Goal: Check status: Check status

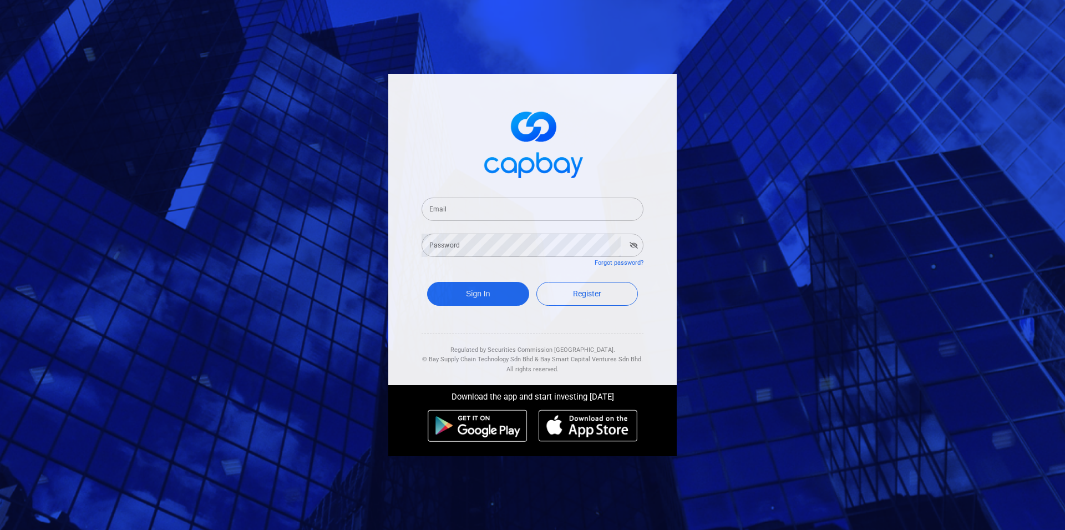
type input "[EMAIL_ADDRESS][DOMAIN_NAME]"
click at [469, 291] on button "Sign In" at bounding box center [478, 294] width 102 height 24
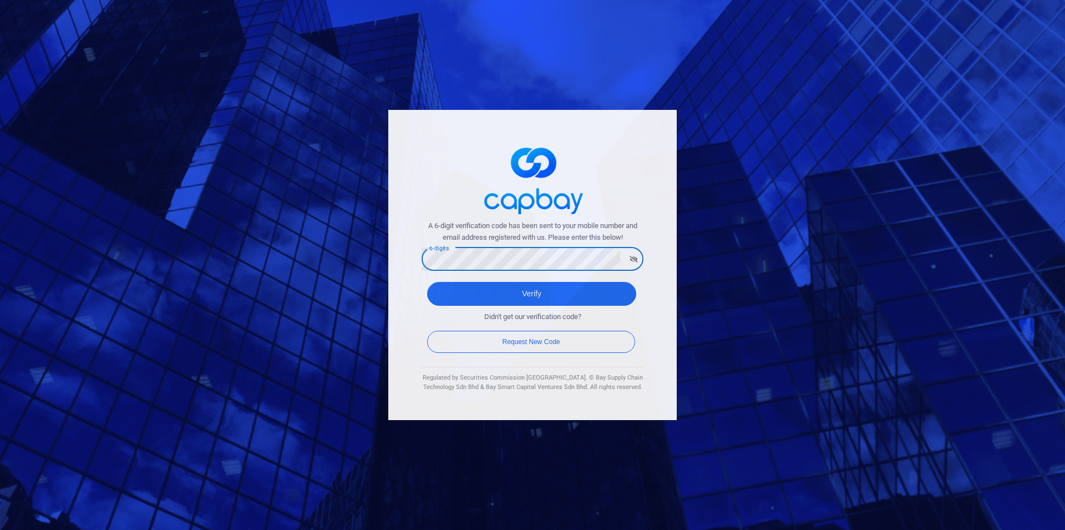
click at [427, 282] on button "Verify" at bounding box center [531, 294] width 209 height 24
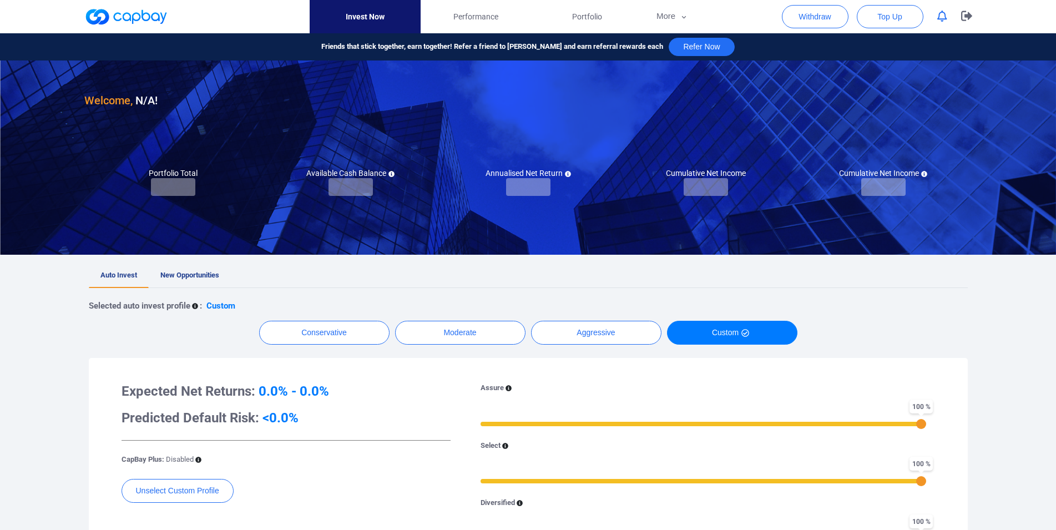
checkbox input "true"
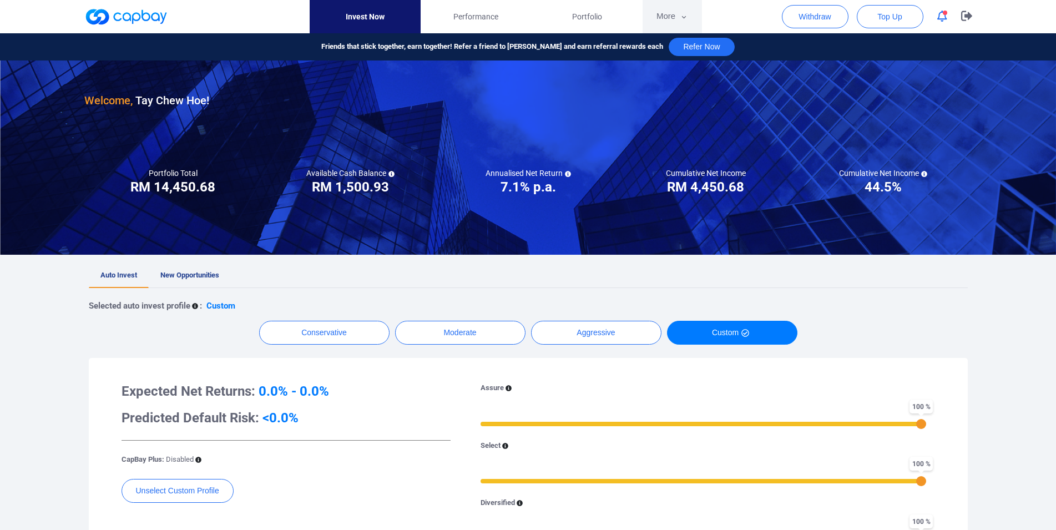
click at [670, 13] on button "More" at bounding box center [671, 16] width 59 height 33
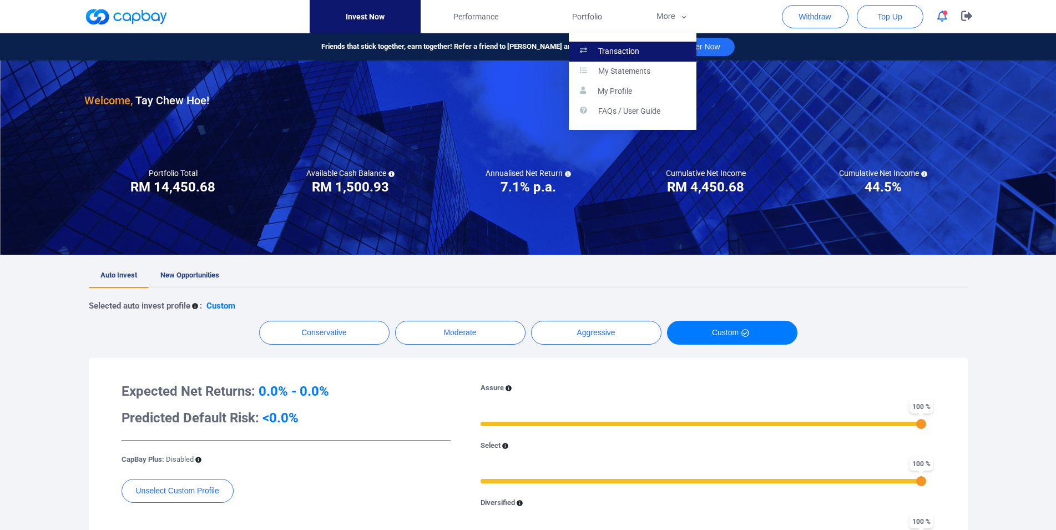
click at [661, 45] on link "Transaction" at bounding box center [633, 52] width 128 height 20
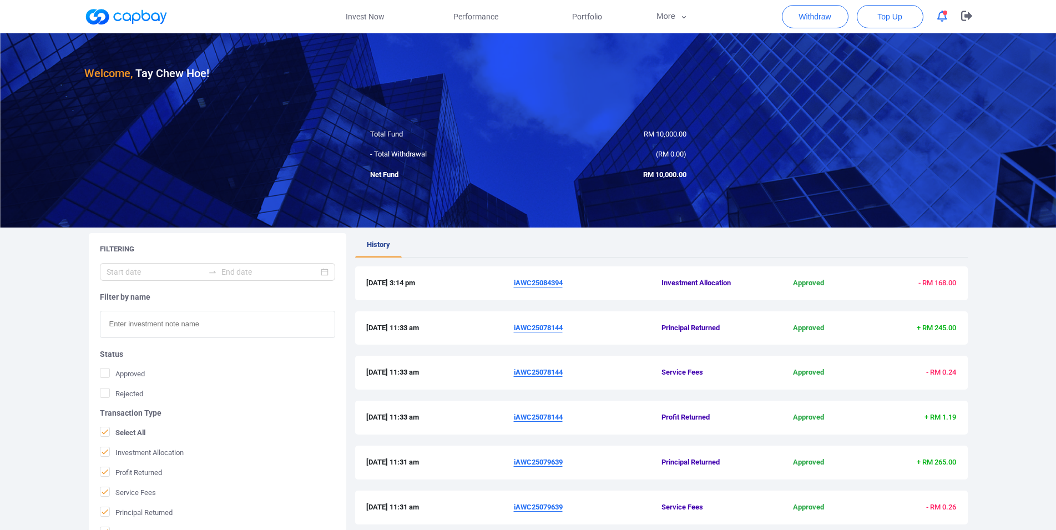
scroll to position [263, 0]
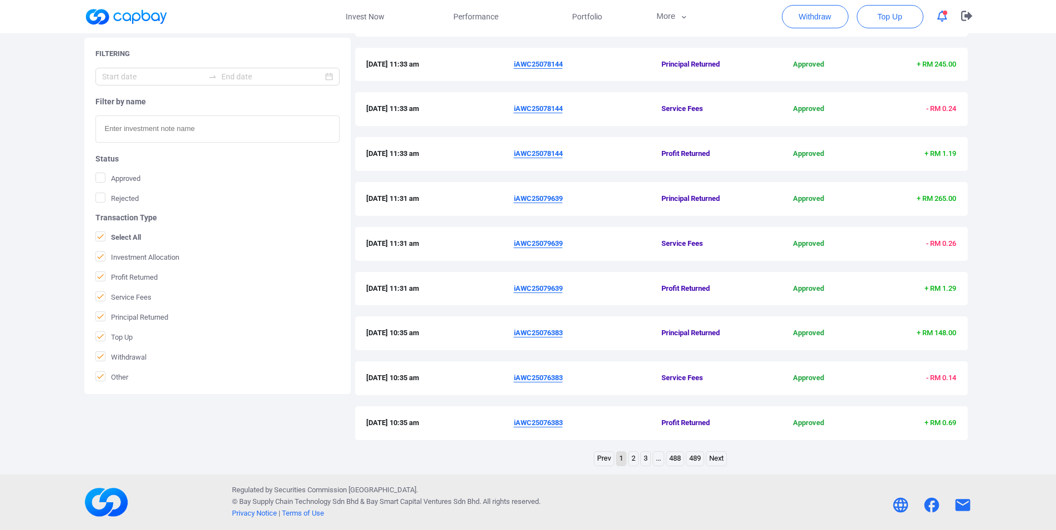
click at [633, 459] on link "2" at bounding box center [632, 459] width 9 height 14
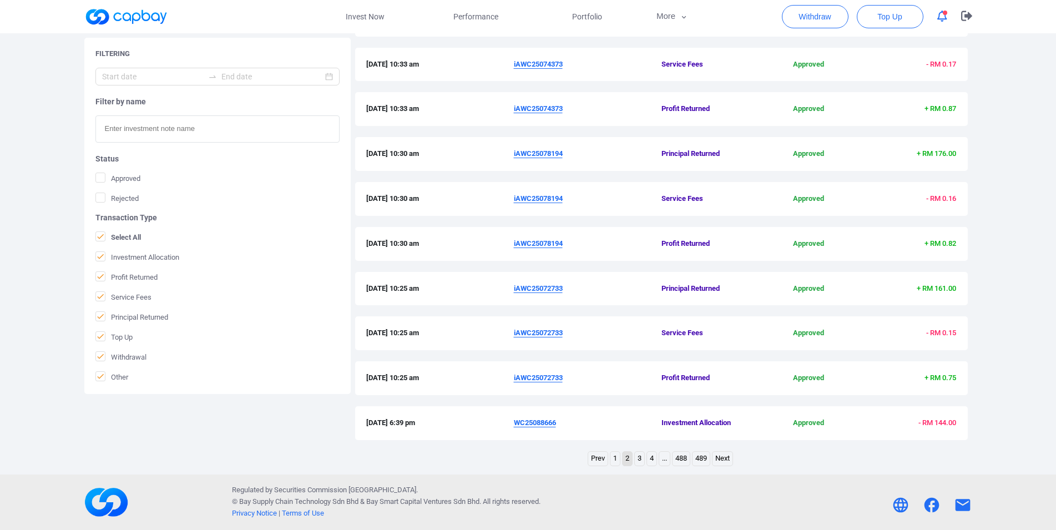
click at [543, 376] on u "iAWC25072733" at bounding box center [538, 377] width 49 height 8
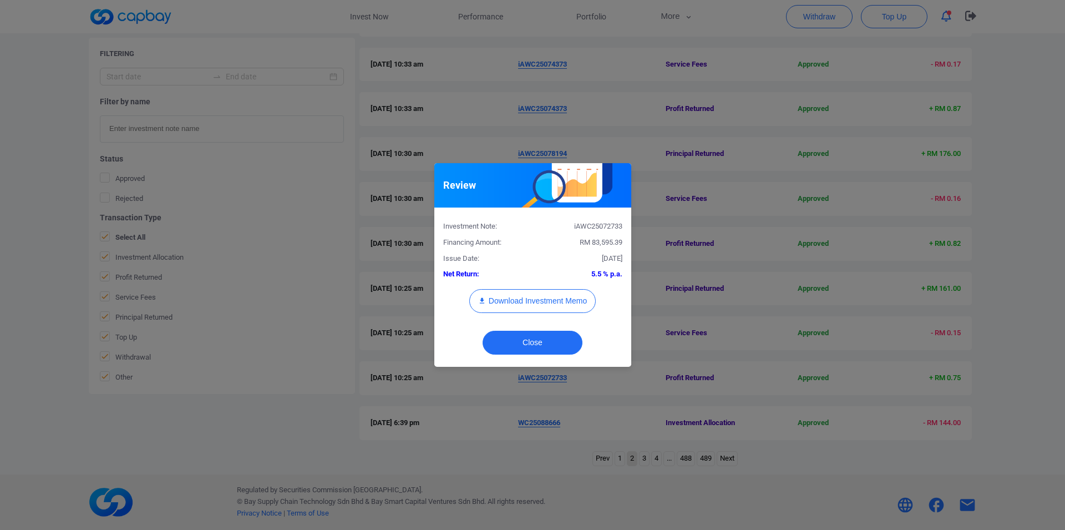
click at [596, 227] on div "iAWC25072733" at bounding box center [582, 227] width 98 height 12
click at [0, 301] on div "Review Investment Note: iAWC25072733 Financing Amount: RM 83,595.39 Issue Date:…" at bounding box center [532, 265] width 1065 height 530
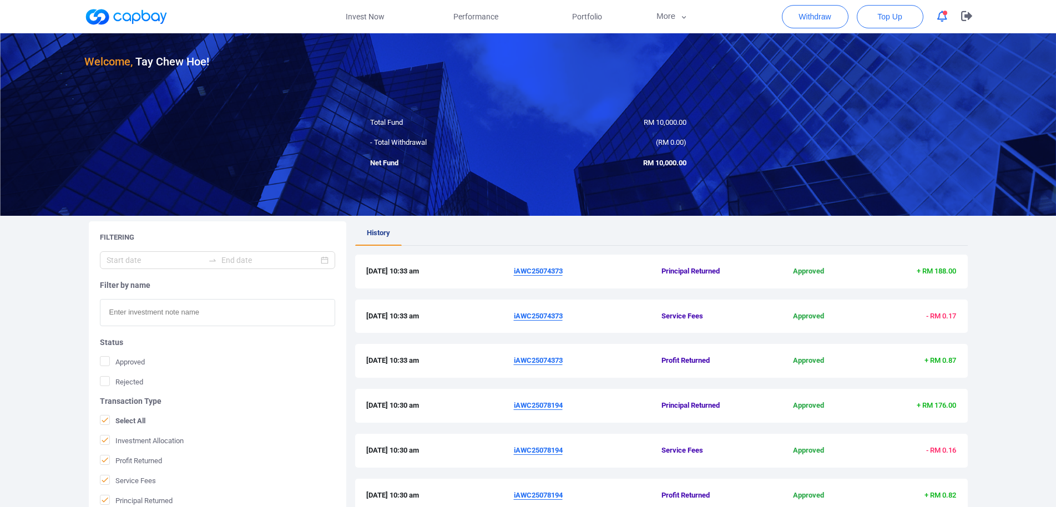
scroll to position [0, 0]
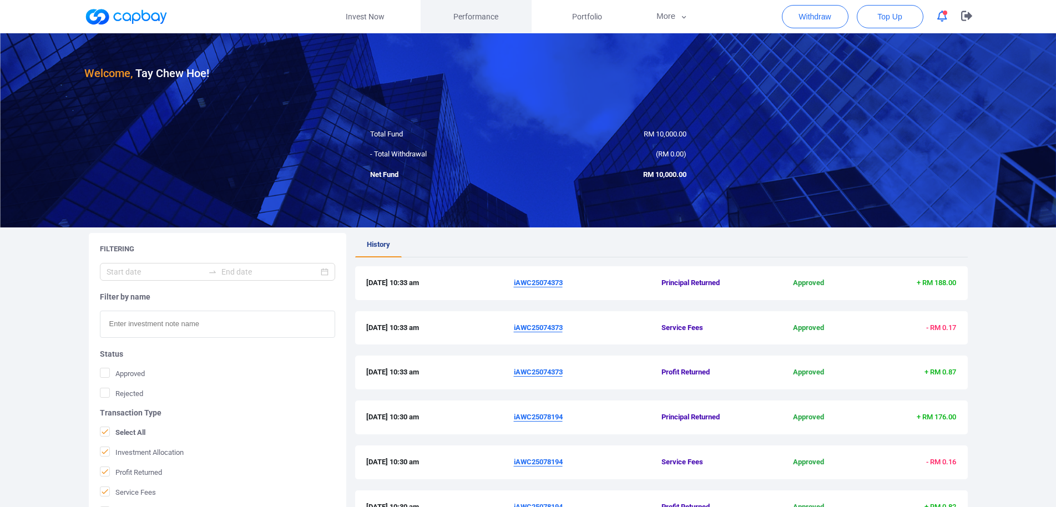
click at [476, 17] on span "Performance" at bounding box center [475, 17] width 45 height 12
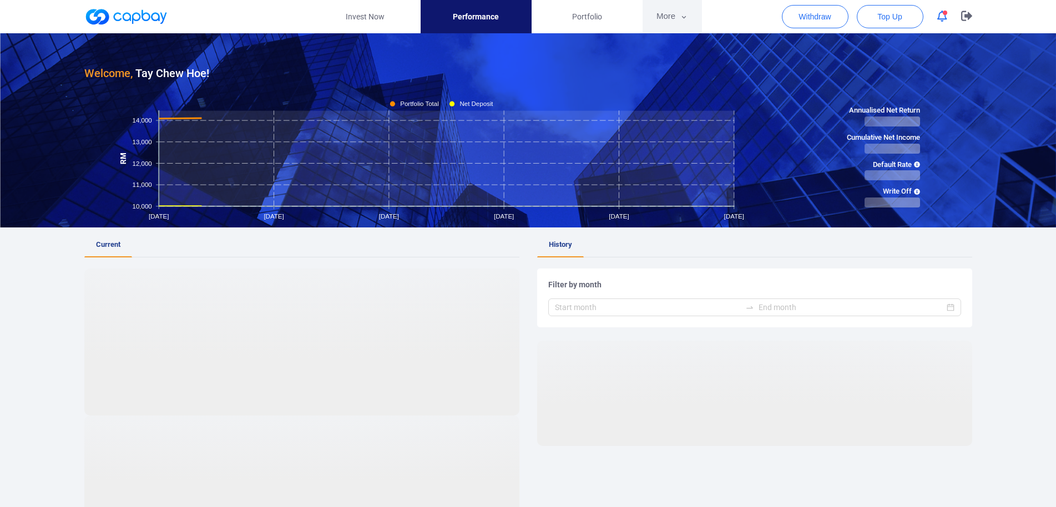
click at [658, 16] on button "More" at bounding box center [671, 16] width 59 height 33
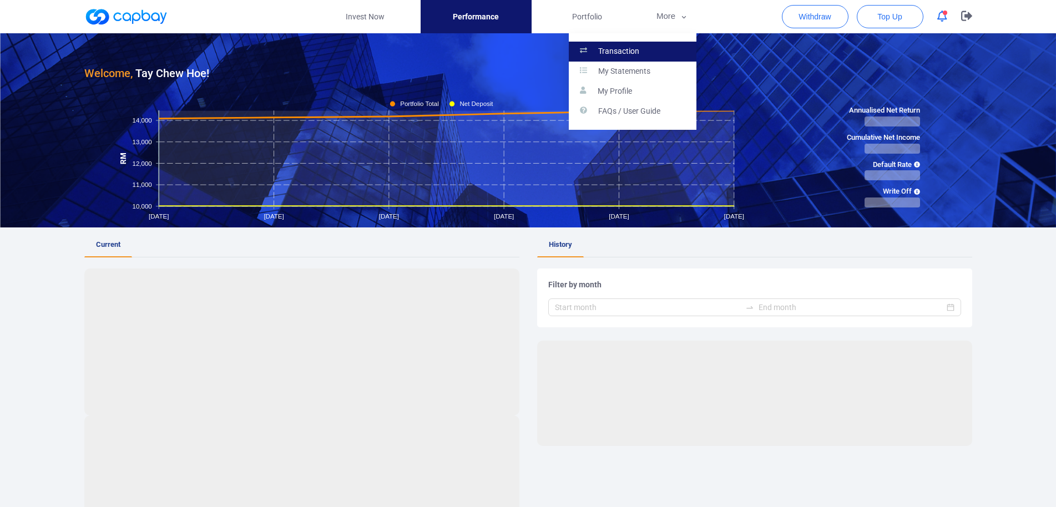
click at [648, 49] on link "Transaction" at bounding box center [633, 52] width 128 height 20
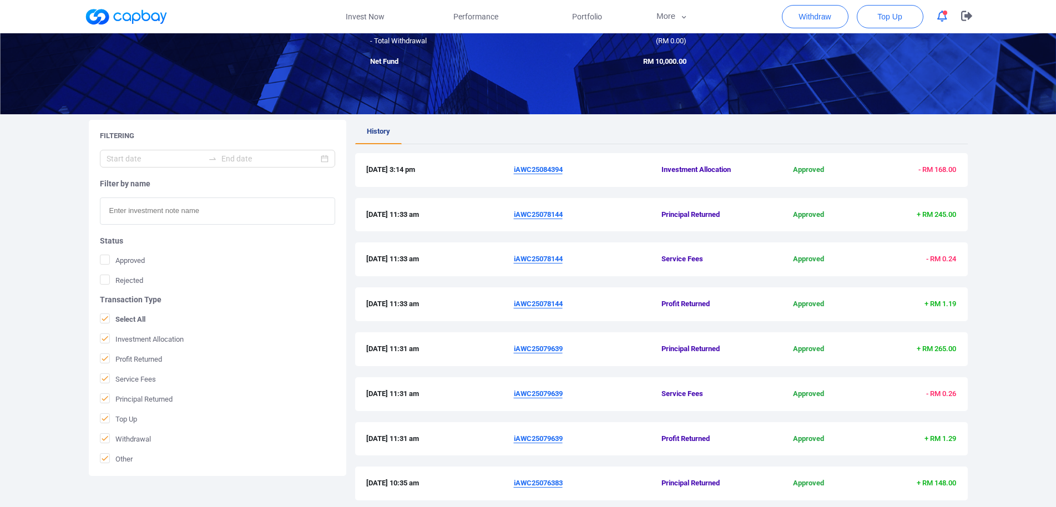
scroll to position [286, 0]
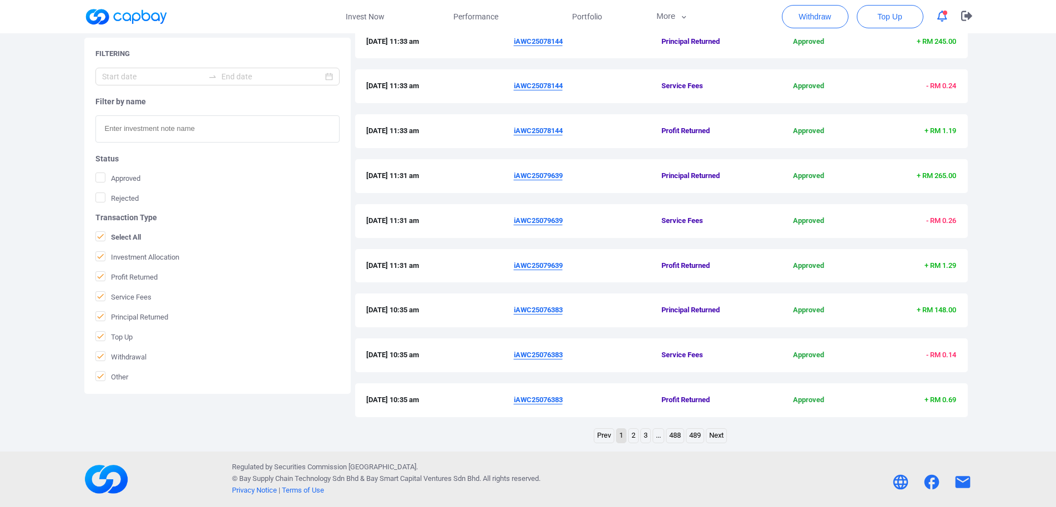
click at [635, 437] on link "2" at bounding box center [632, 436] width 9 height 14
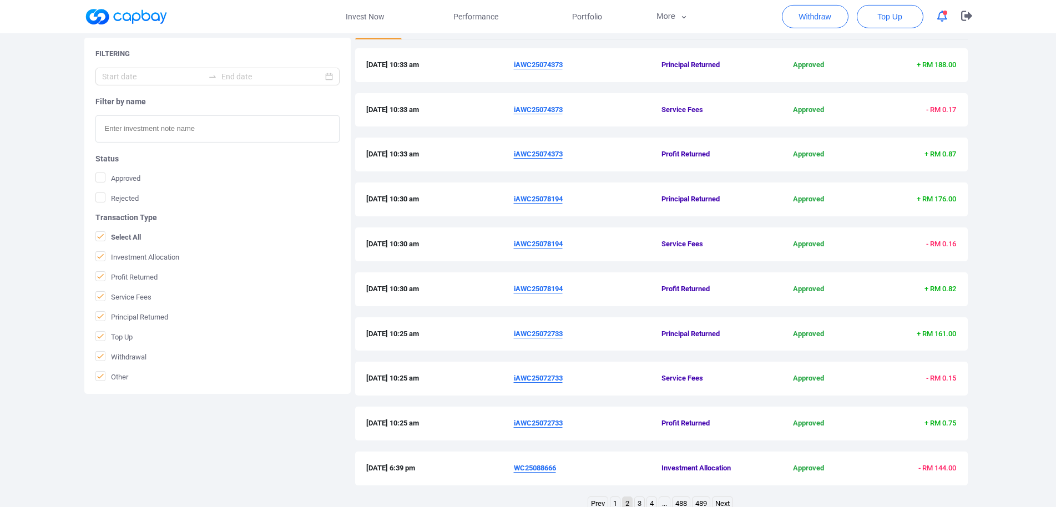
scroll to position [257, 0]
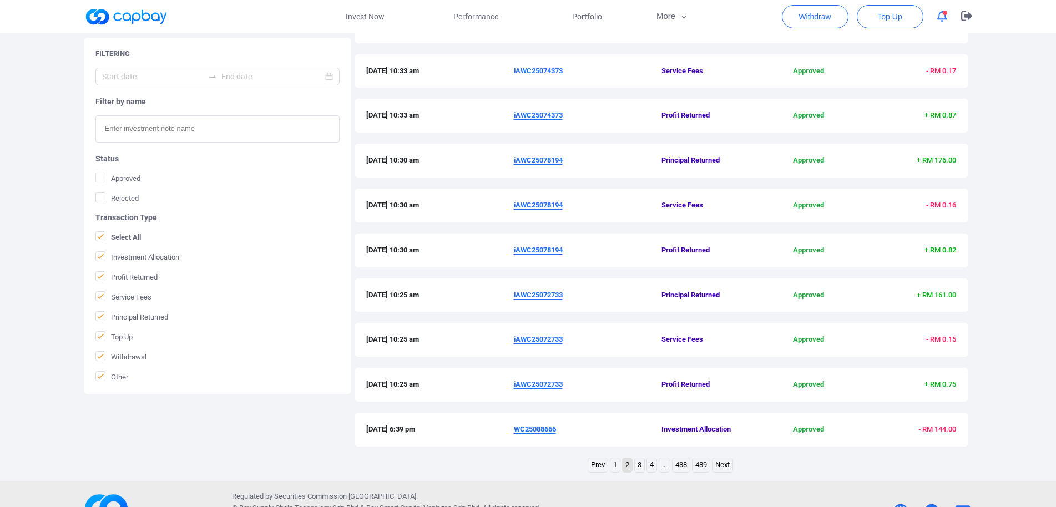
click at [543, 382] on u "iAWC25072733" at bounding box center [538, 384] width 49 height 8
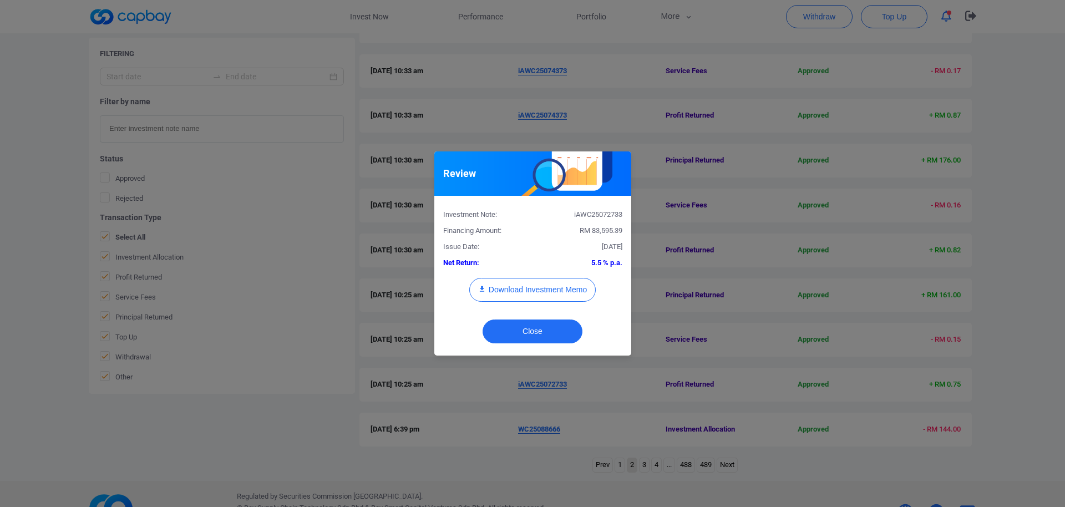
click at [52, 377] on div "Review Investment Note: iAWC25072733 Financing Amount: RM 83,595.39 Issue Date:…" at bounding box center [532, 253] width 1065 height 507
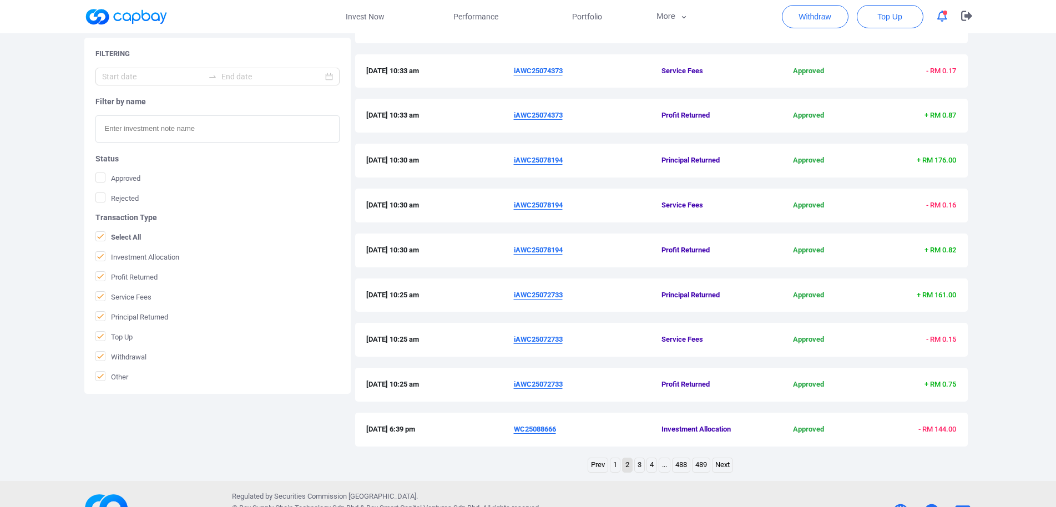
click at [551, 247] on u "iAWC25078194" at bounding box center [538, 250] width 49 height 8
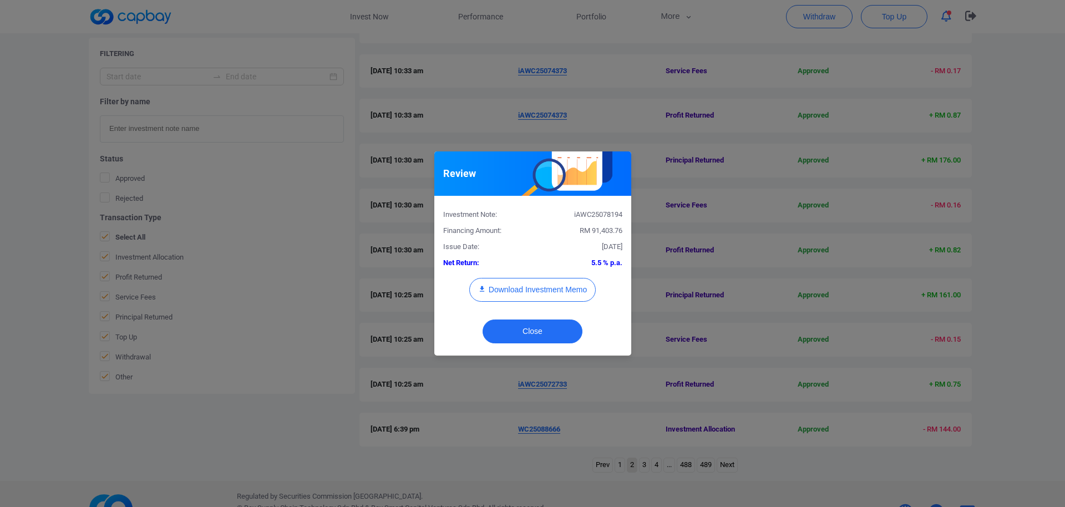
click at [599, 214] on div "iAWC25078194" at bounding box center [582, 215] width 98 height 12
copy div "iAWC25078194"
click at [0, 272] on div "Review Investment Note: iAWC25078194 Financing Amount: RM 91,403.76 Issue Date:…" at bounding box center [532, 253] width 1065 height 507
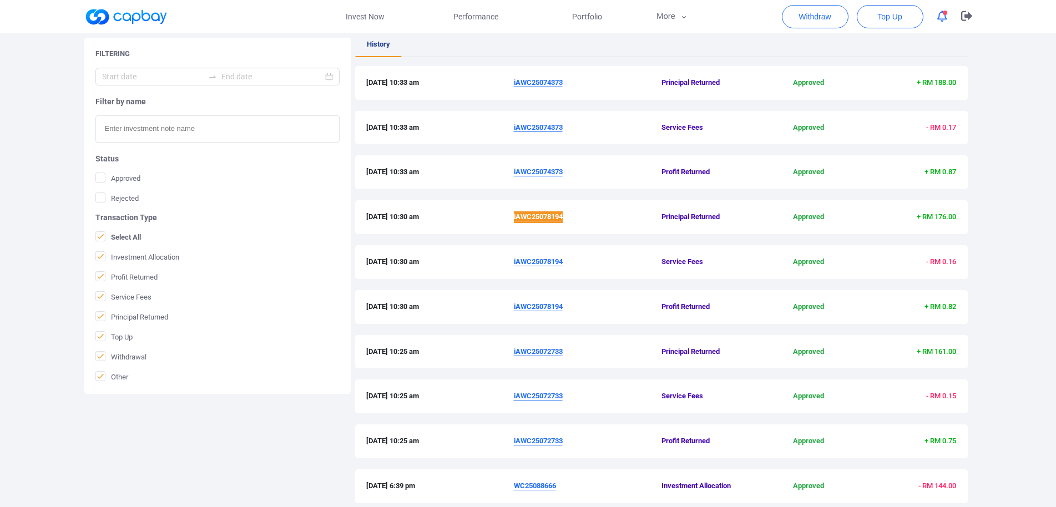
scroll to position [144, 0]
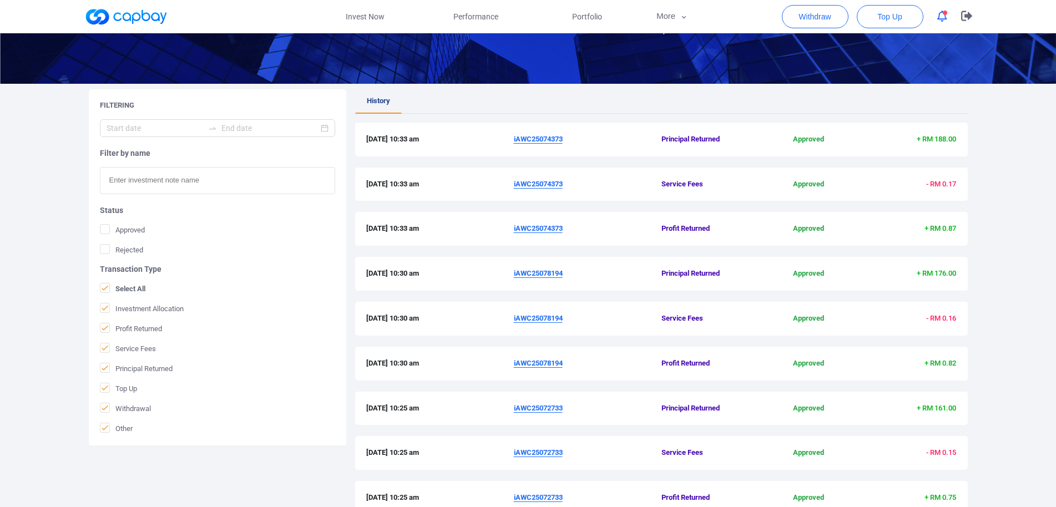
click at [549, 136] on u "iAWC25074373" at bounding box center [538, 139] width 49 height 8
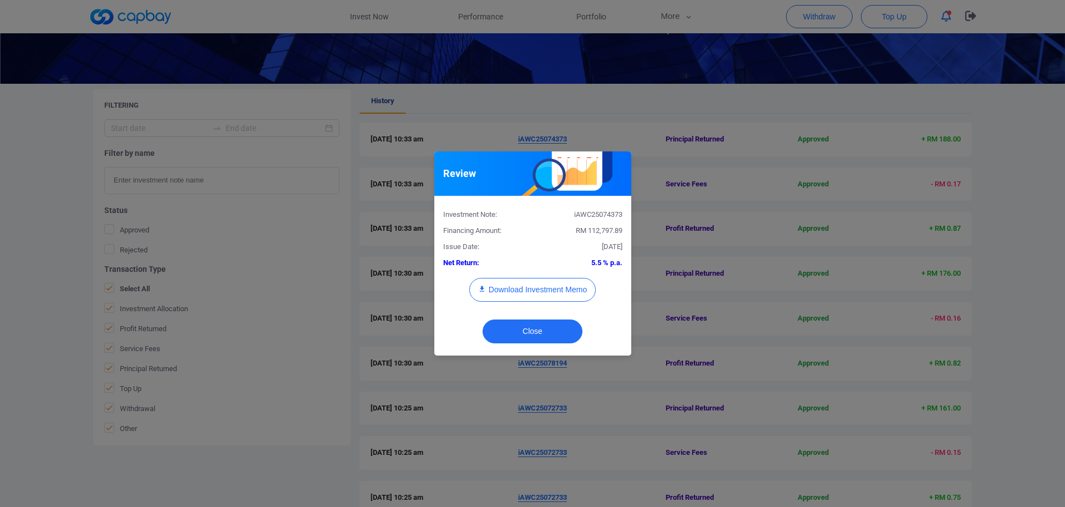
click at [603, 214] on div "iAWC25074373" at bounding box center [582, 215] width 98 height 12
copy div "iAWC25074373"
click at [0, 277] on div "Review Investment Note: iAWC25074373 Financing Amount: RM 112,797.89 Issue Date…" at bounding box center [532, 253] width 1065 height 507
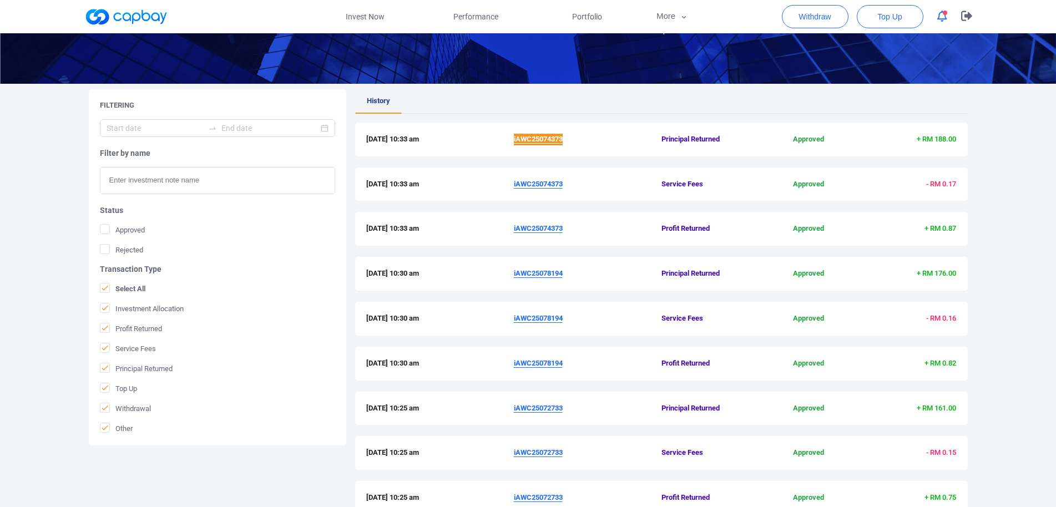
scroll to position [286, 0]
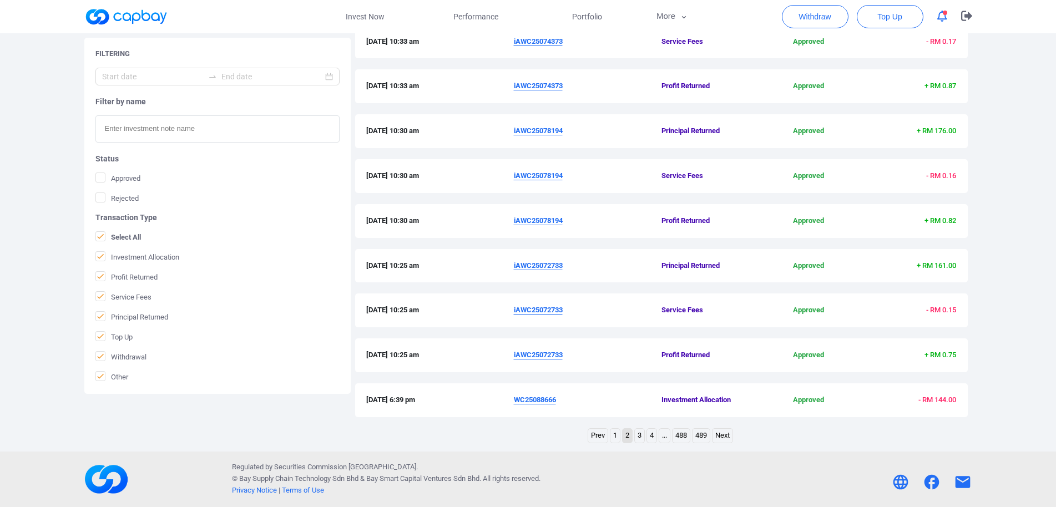
click at [616, 437] on link "1" at bounding box center [614, 436] width 9 height 14
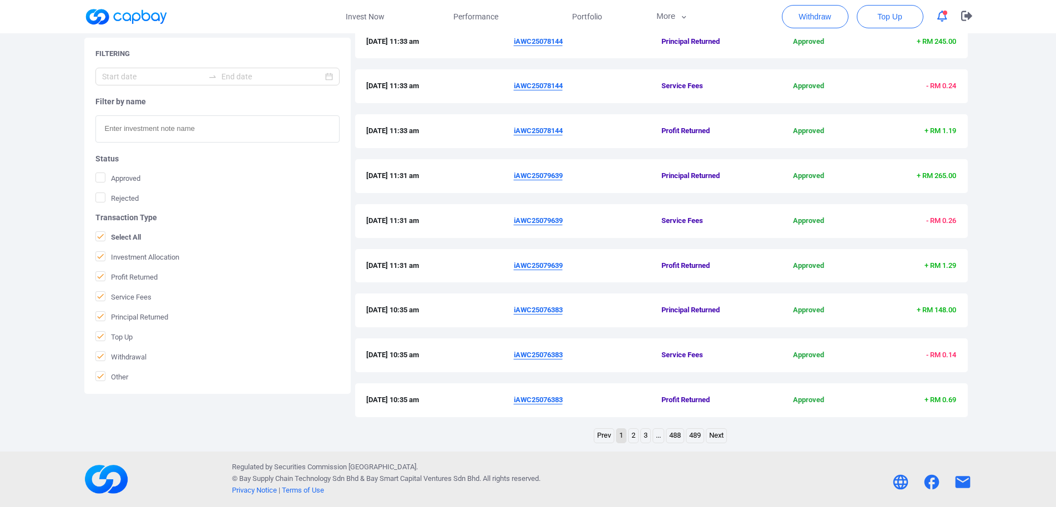
click at [549, 312] on u "iAWC25076383" at bounding box center [538, 310] width 49 height 8
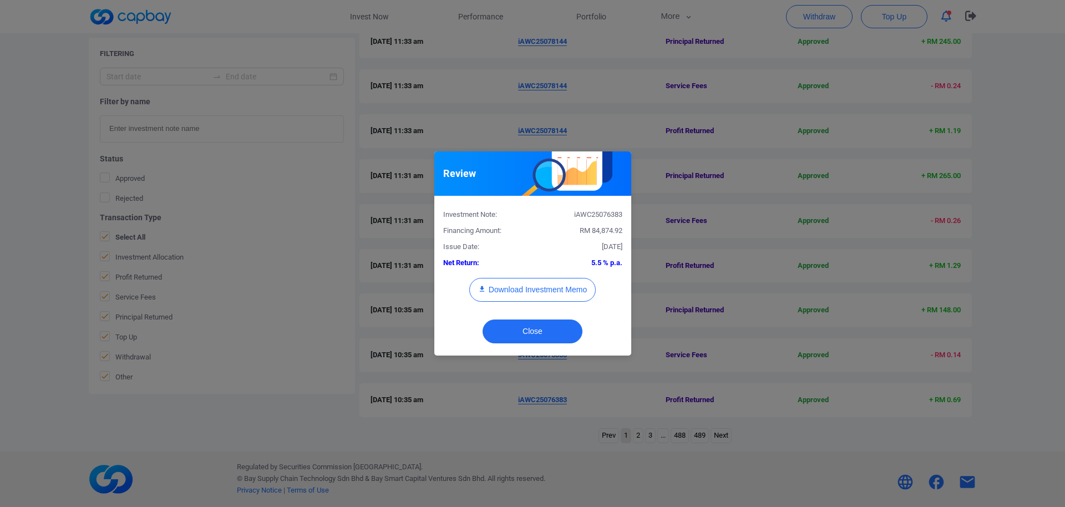
click at [603, 213] on div "iAWC25076383" at bounding box center [582, 215] width 98 height 12
copy div "iAWC25076383"
click at [3, 412] on div "Review Investment Note: iAWC25076383 Financing Amount: RM 84,874.92 Issue Date:…" at bounding box center [532, 253] width 1065 height 507
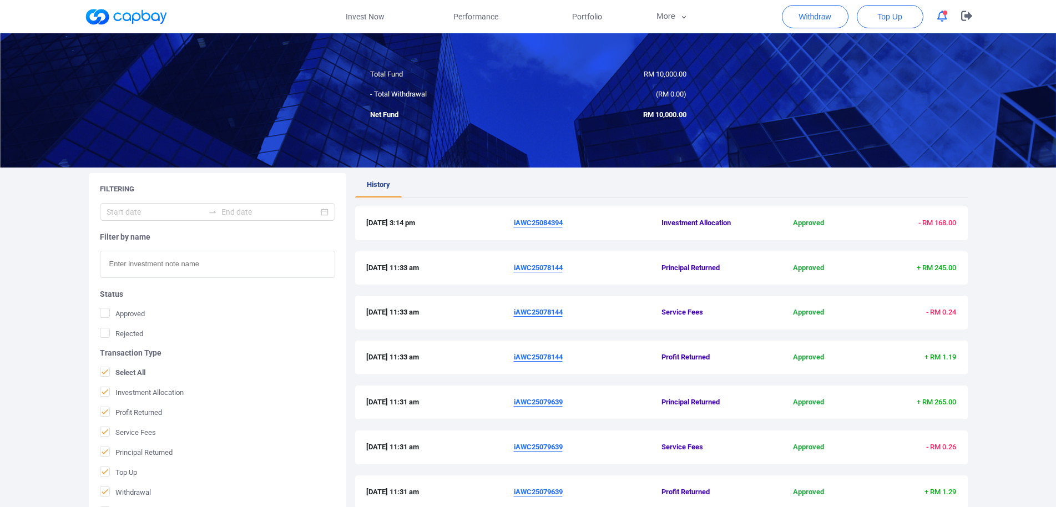
scroll to position [230, 0]
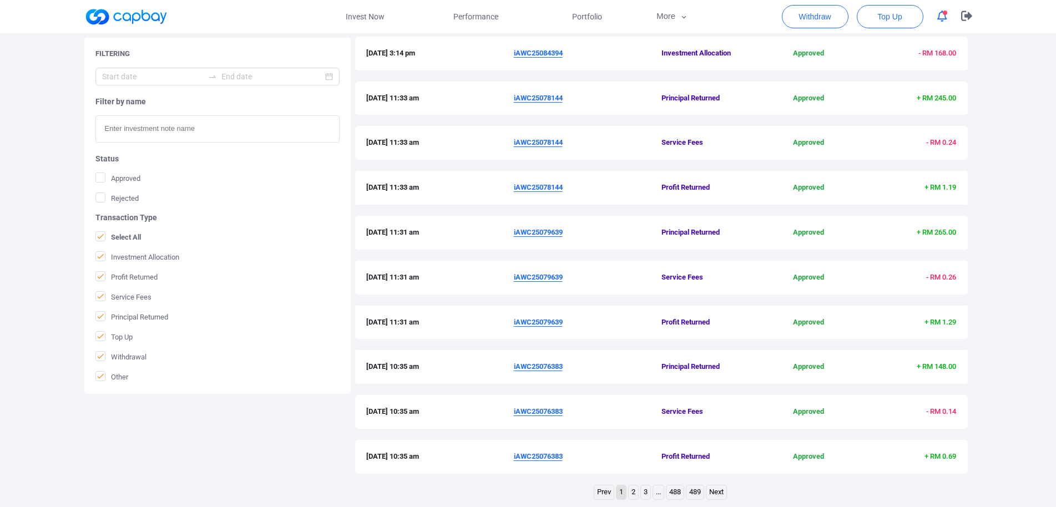
click at [545, 321] on u "iAWC25079639" at bounding box center [538, 322] width 49 height 8
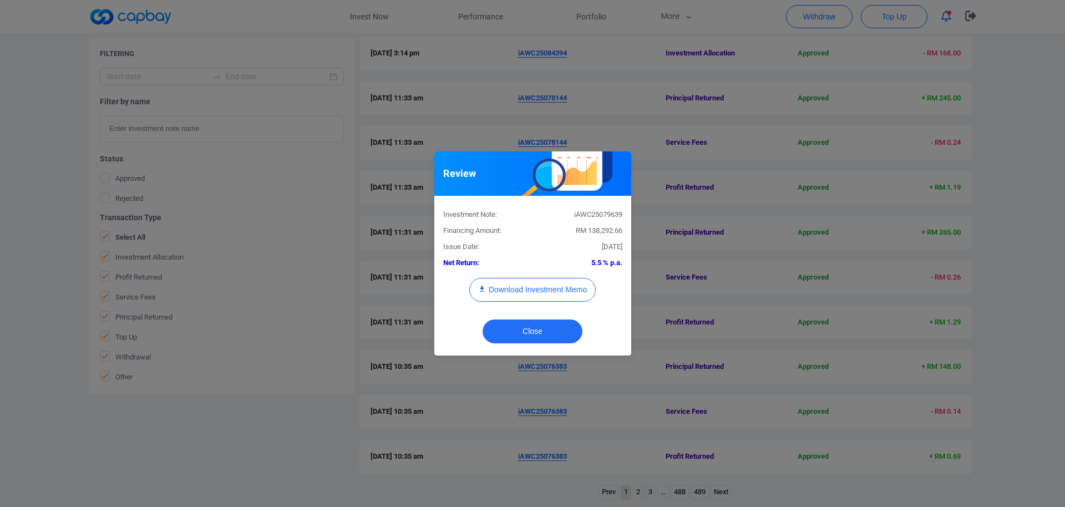
click at [592, 215] on div "iAWC25079639" at bounding box center [582, 215] width 98 height 12
copy div "iAWC25079639"
click at [40, 281] on div "Review Investment Note: iAWC25079639 Financing Amount: RM 138,292.66 Issue Date…" at bounding box center [532, 253] width 1065 height 507
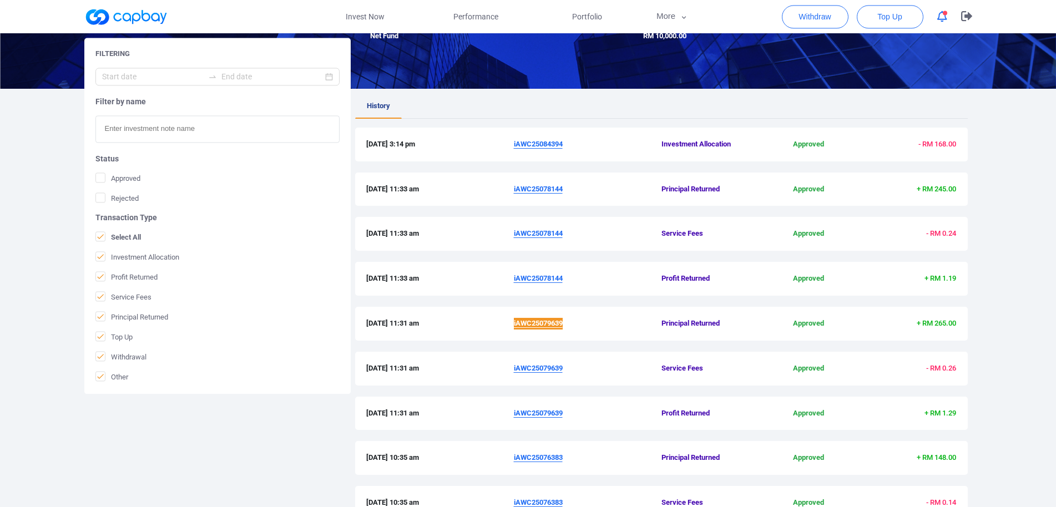
scroll to position [60, 0]
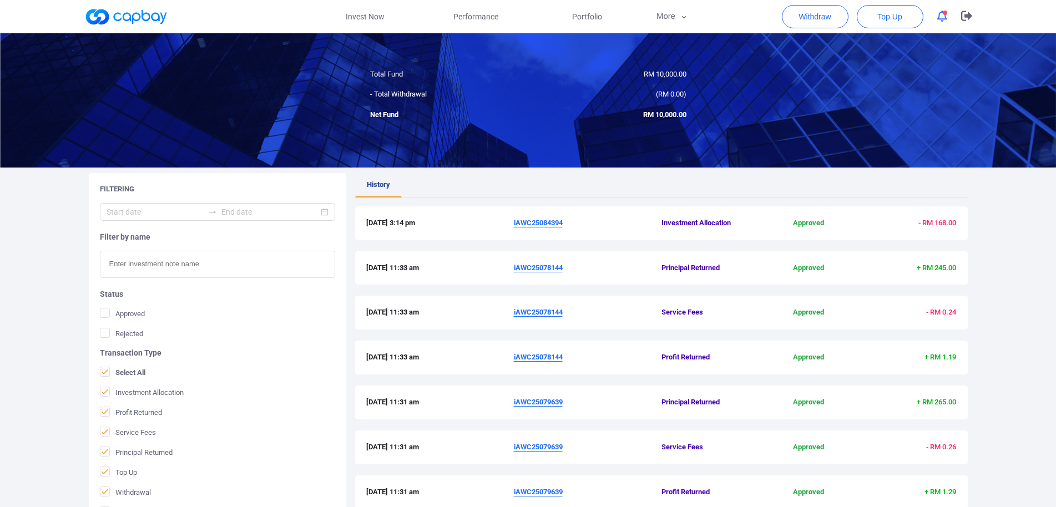
click at [536, 357] on u "iAWC25078144" at bounding box center [538, 357] width 49 height 8
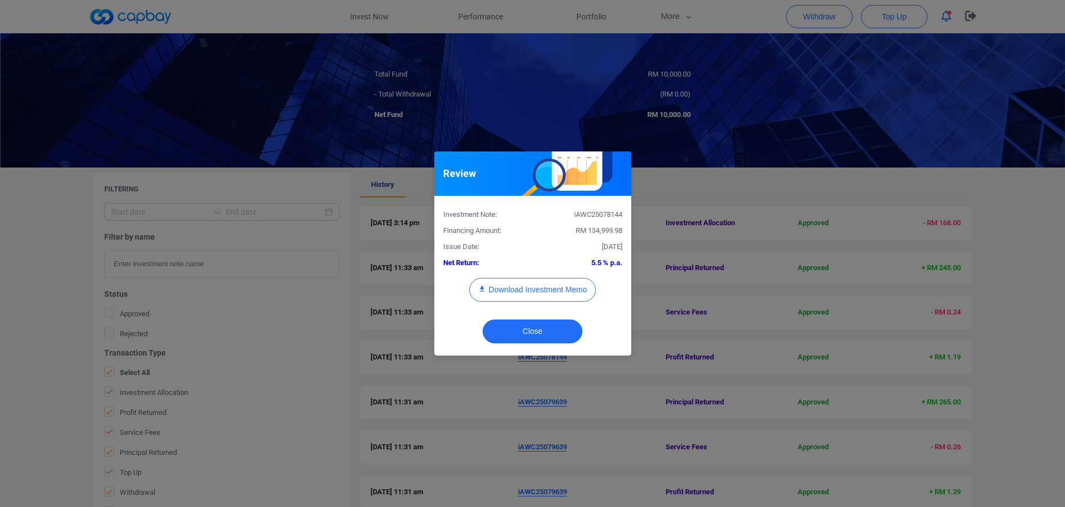
click at [591, 213] on div "iAWC25078144" at bounding box center [582, 215] width 98 height 12
click at [591, 214] on div "iAWC25078144" at bounding box center [582, 215] width 98 height 12
copy div "iAWC25078144"
click at [79, 402] on div "Review Investment Note: iAWC25078144 Financing Amount: RM 134,999.98 Issue Date…" at bounding box center [532, 253] width 1065 height 507
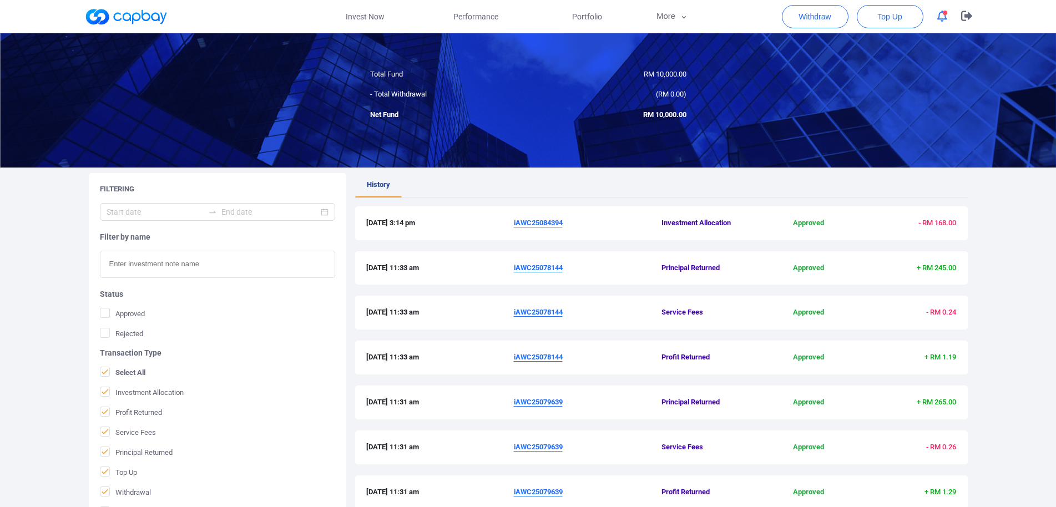
click at [525, 224] on u "iAWC25084394" at bounding box center [538, 223] width 49 height 8
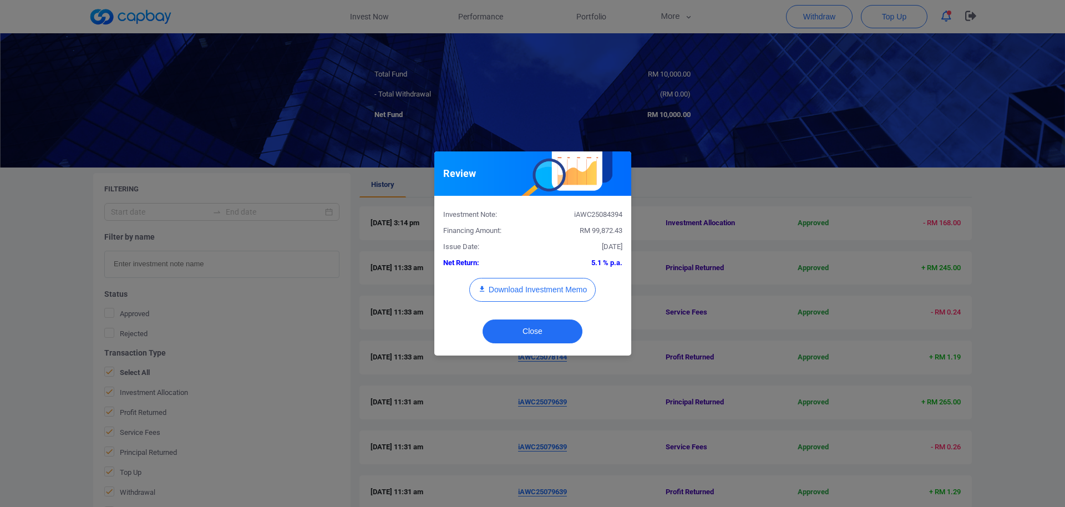
click at [599, 214] on div "iAWC25084394" at bounding box center [582, 215] width 98 height 12
copy div "iAWC25084394"
click at [539, 289] on button "Download Investment Memo" at bounding box center [532, 290] width 126 height 24
click at [668, 417] on div "Review Investment Note: iAWC25084394 Financing Amount: RM 99,872.43 Issue Date:…" at bounding box center [532, 253] width 1065 height 507
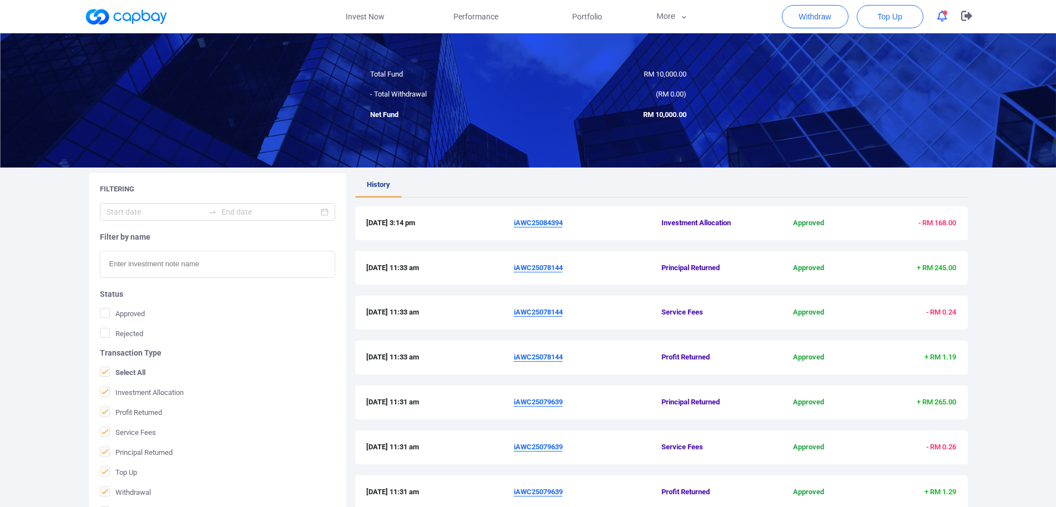
scroll to position [0, 0]
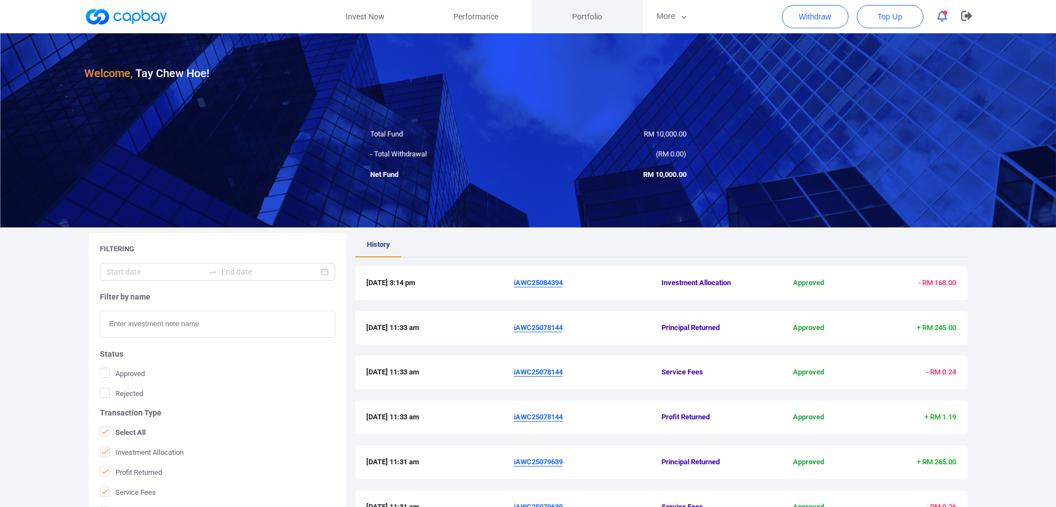
click at [584, 17] on span "Portfolio" at bounding box center [587, 17] width 30 height 12
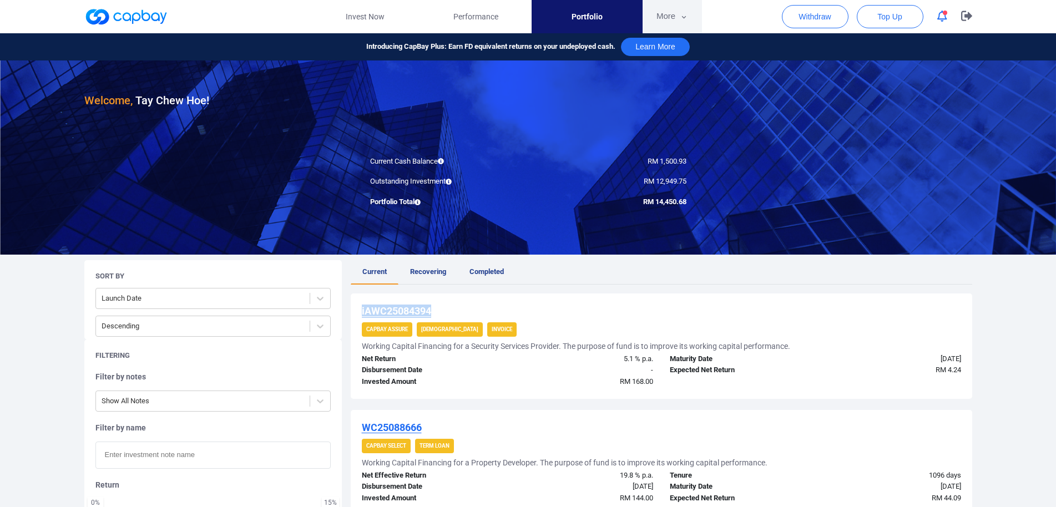
click at [662, 16] on button "More" at bounding box center [671, 16] width 59 height 33
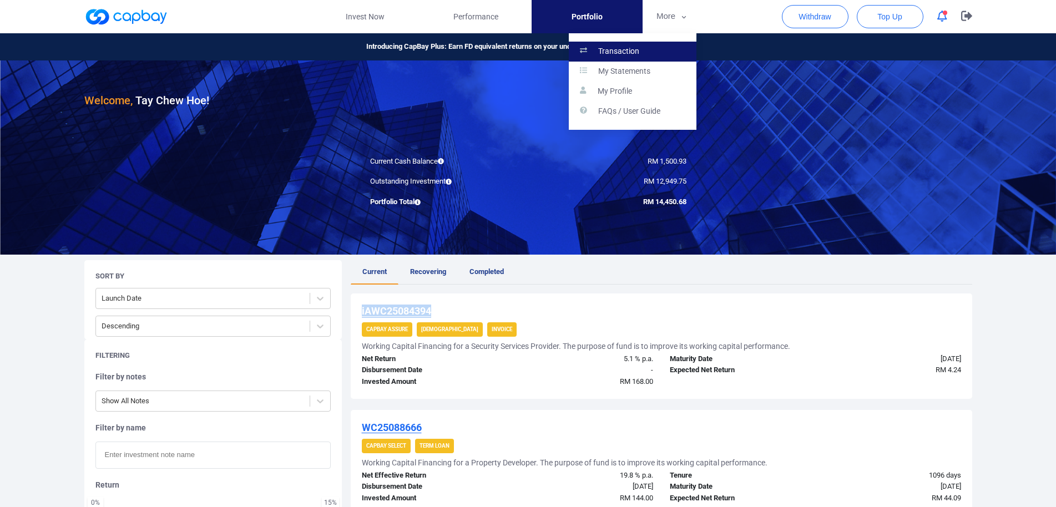
click at [651, 54] on link "Transaction" at bounding box center [633, 52] width 128 height 20
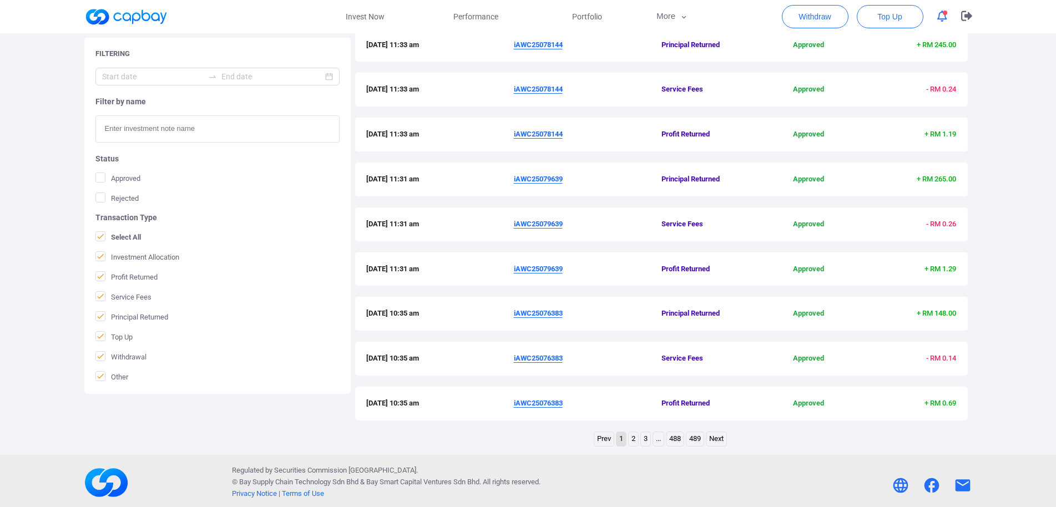
scroll to position [286, 0]
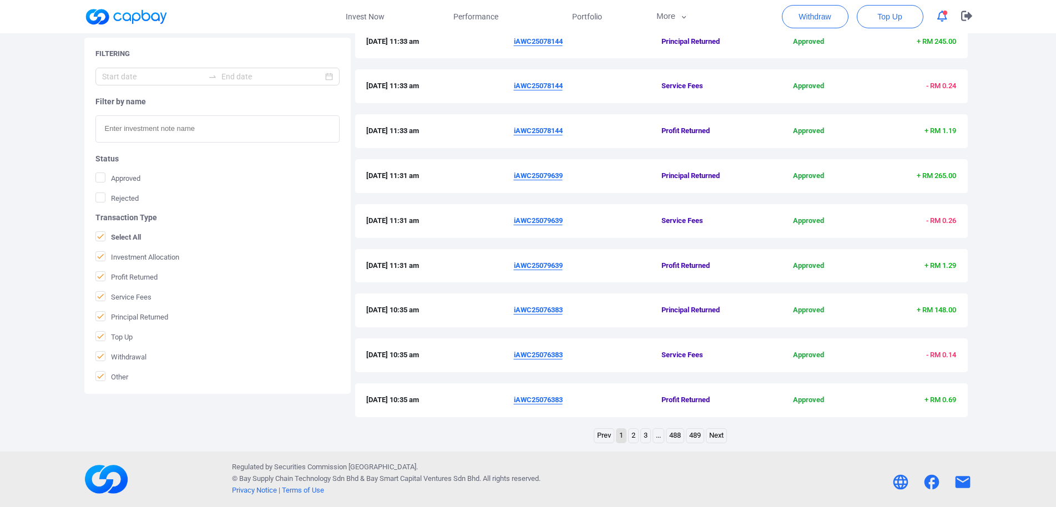
click at [644, 438] on link "3" at bounding box center [645, 436] width 9 height 14
click at [653, 437] on link "4" at bounding box center [651, 436] width 9 height 14
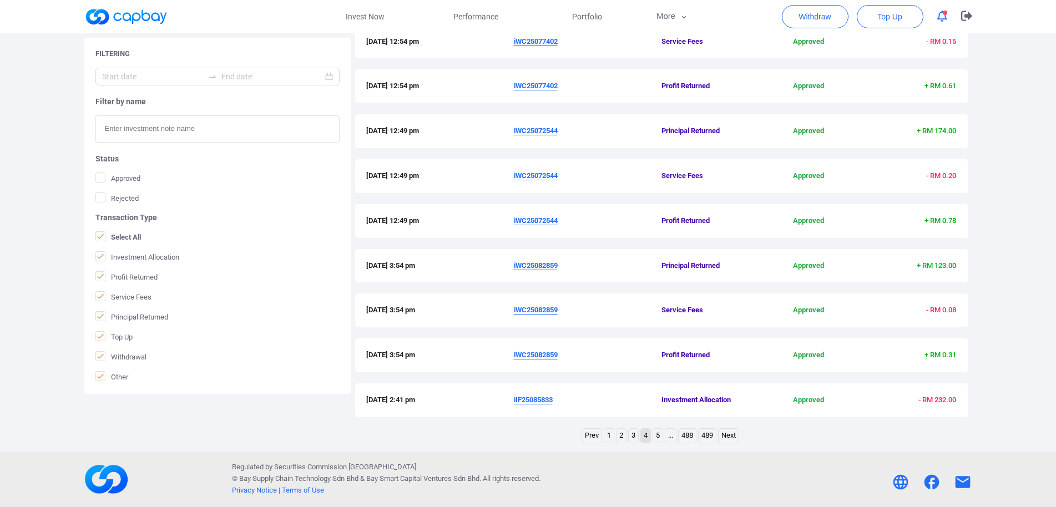
click at [653, 436] on link "5" at bounding box center [657, 436] width 9 height 14
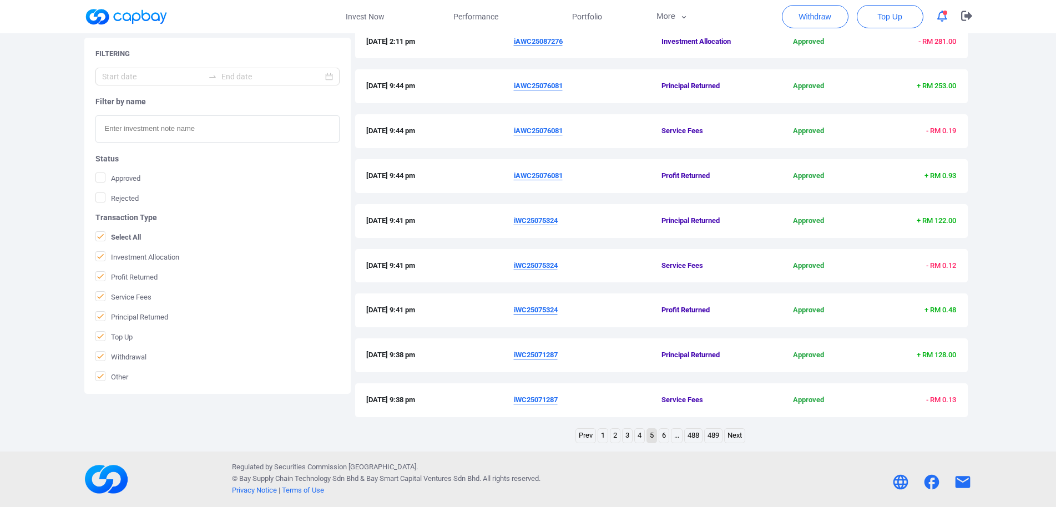
click at [665, 437] on link "6" at bounding box center [663, 436] width 9 height 14
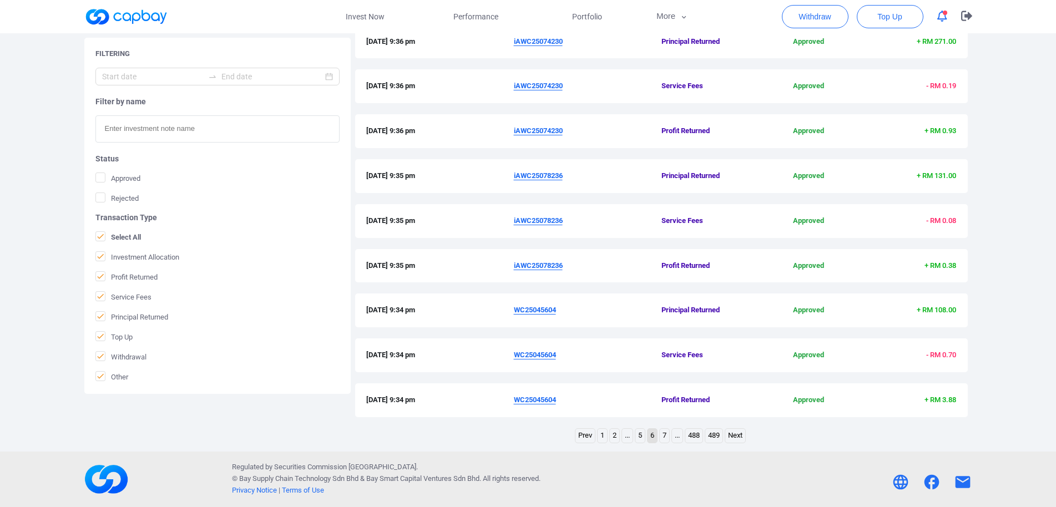
click at [664, 434] on link "7" at bounding box center [664, 436] width 9 height 14
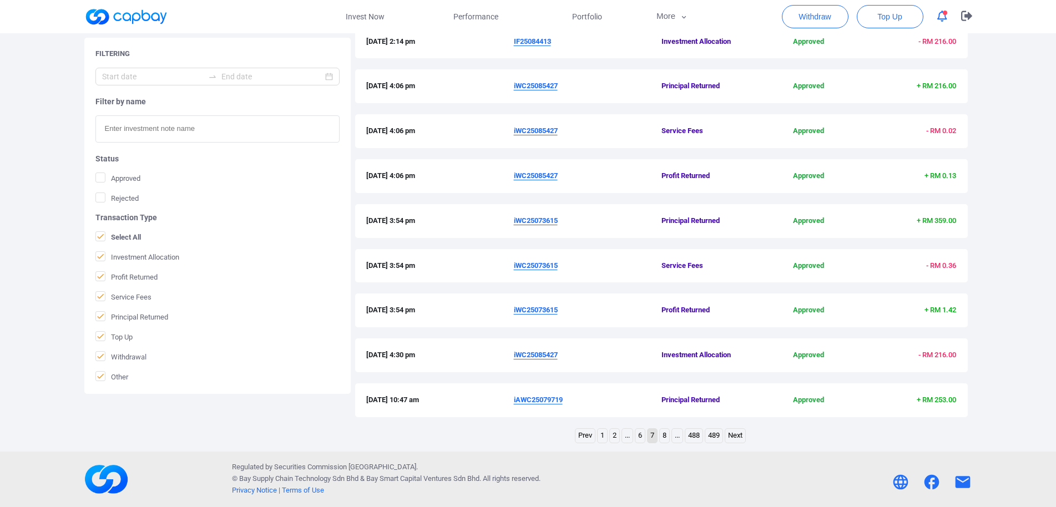
click at [664, 435] on link "8" at bounding box center [664, 436] width 9 height 14
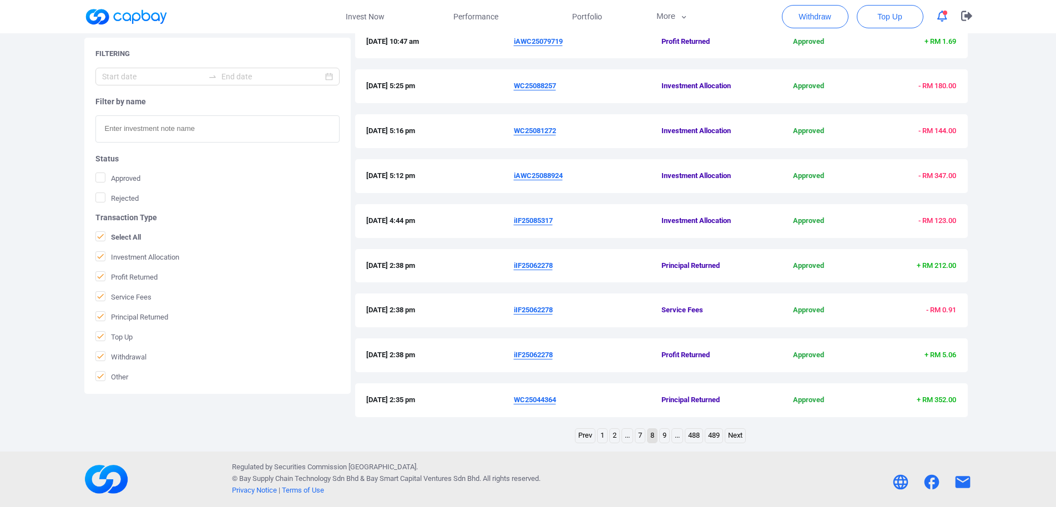
click at [663, 435] on link "9" at bounding box center [664, 436] width 9 height 14
click at [663, 435] on link "10" at bounding box center [664, 436] width 13 height 14
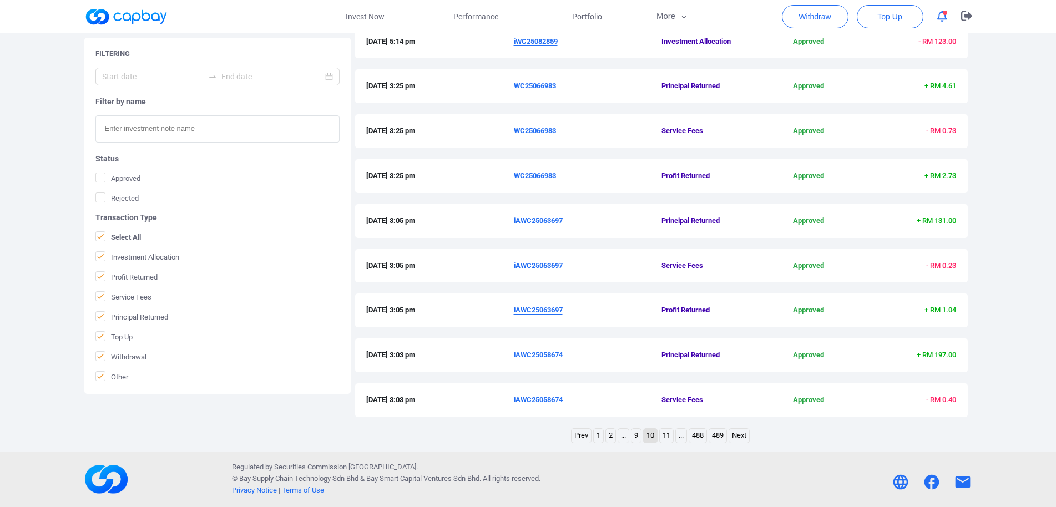
click at [663, 434] on link "11" at bounding box center [666, 436] width 13 height 14
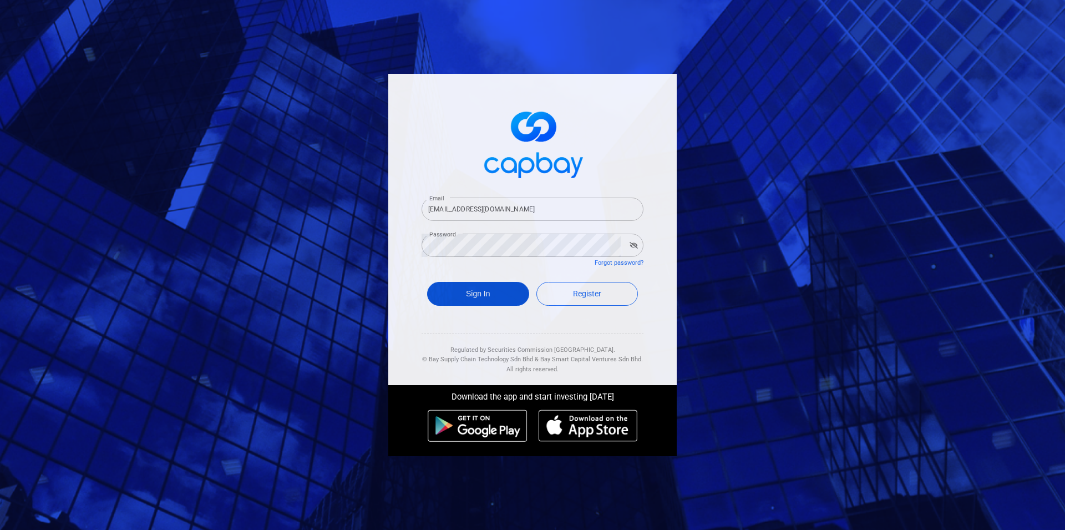
click at [508, 297] on button "Sign In" at bounding box center [478, 294] width 102 height 24
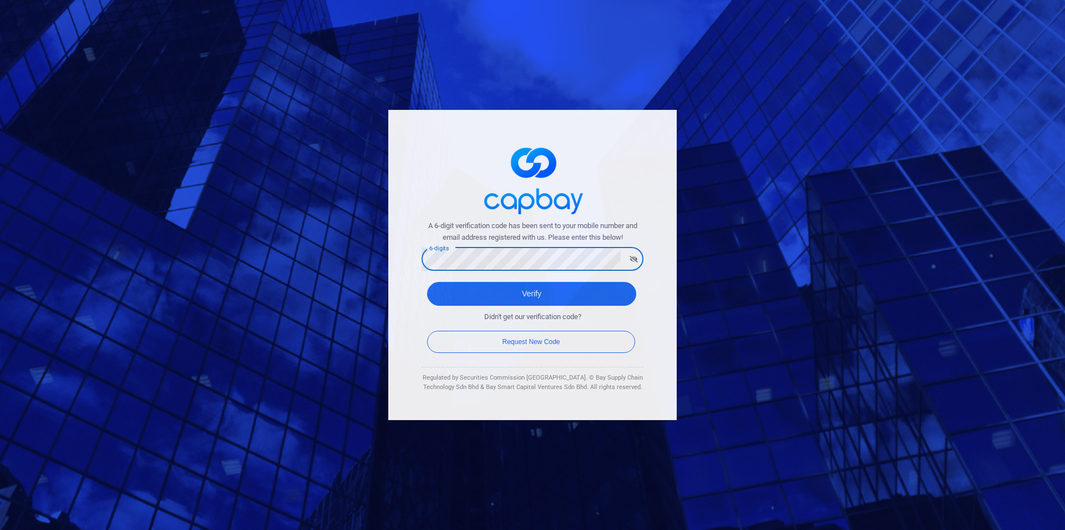
click at [427, 282] on button "Verify" at bounding box center [531, 294] width 209 height 24
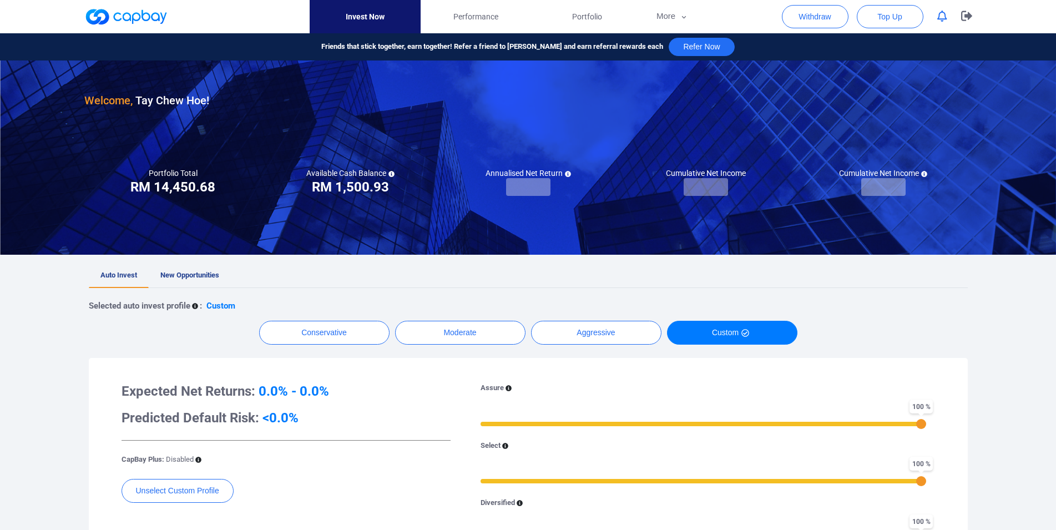
checkbox input "true"
click at [595, 19] on span "Portfolio" at bounding box center [587, 17] width 30 height 12
